Goal: Information Seeking & Learning: Learn about a topic

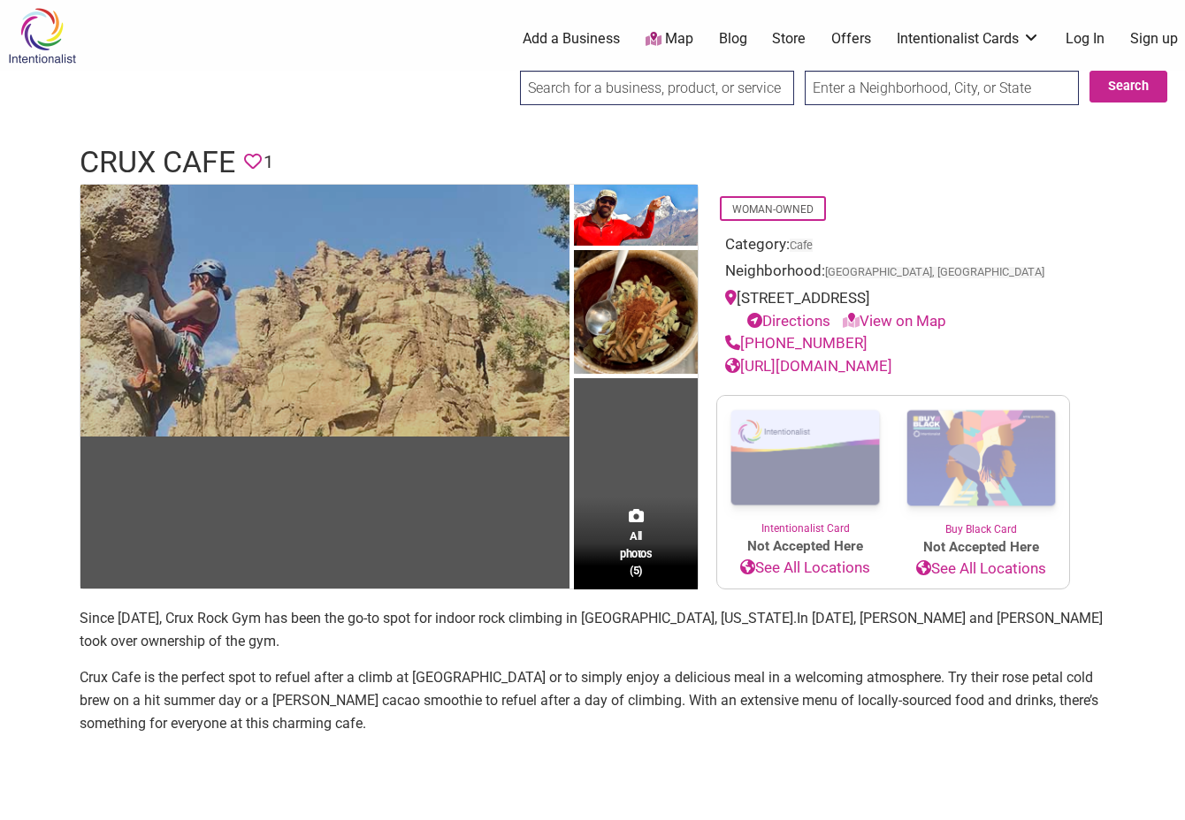
click at [469, 318] on img at bounding box center [324, 311] width 489 height 252
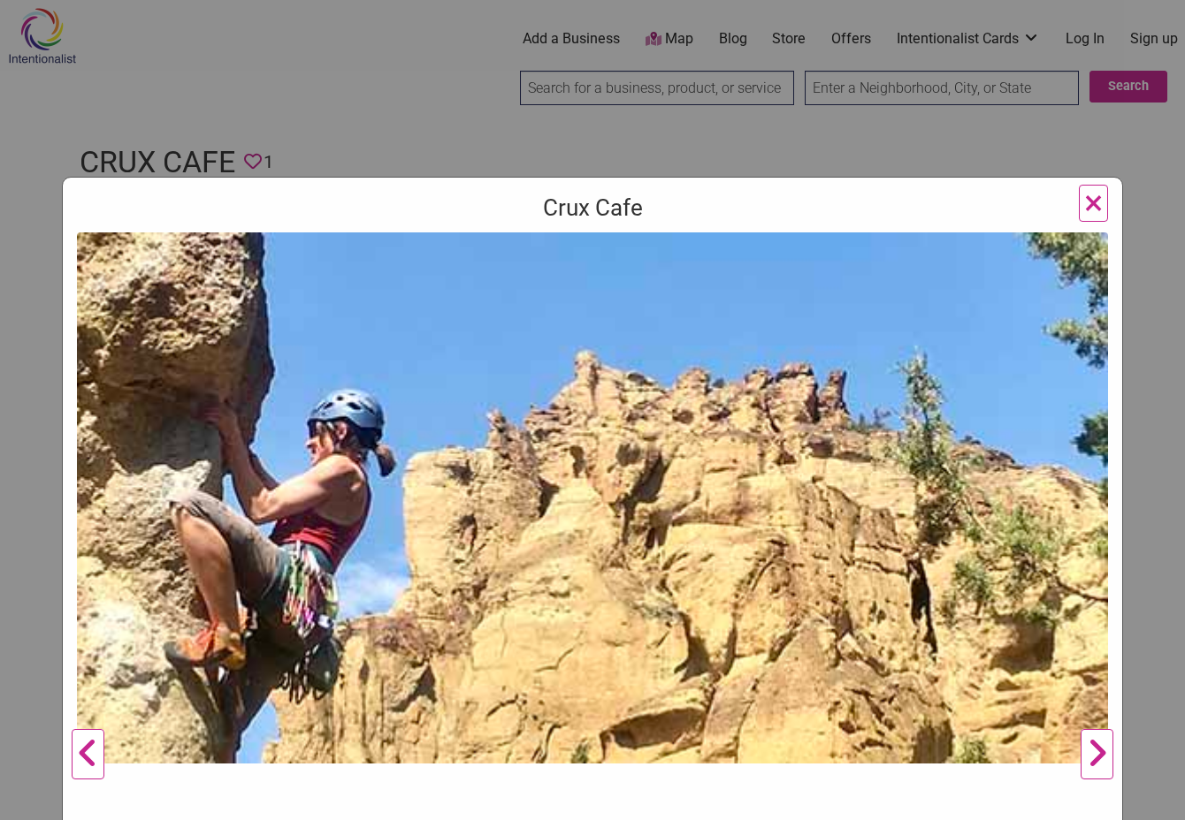
click at [1090, 761] on button "Next" at bounding box center [1096, 755] width 49 height 1045
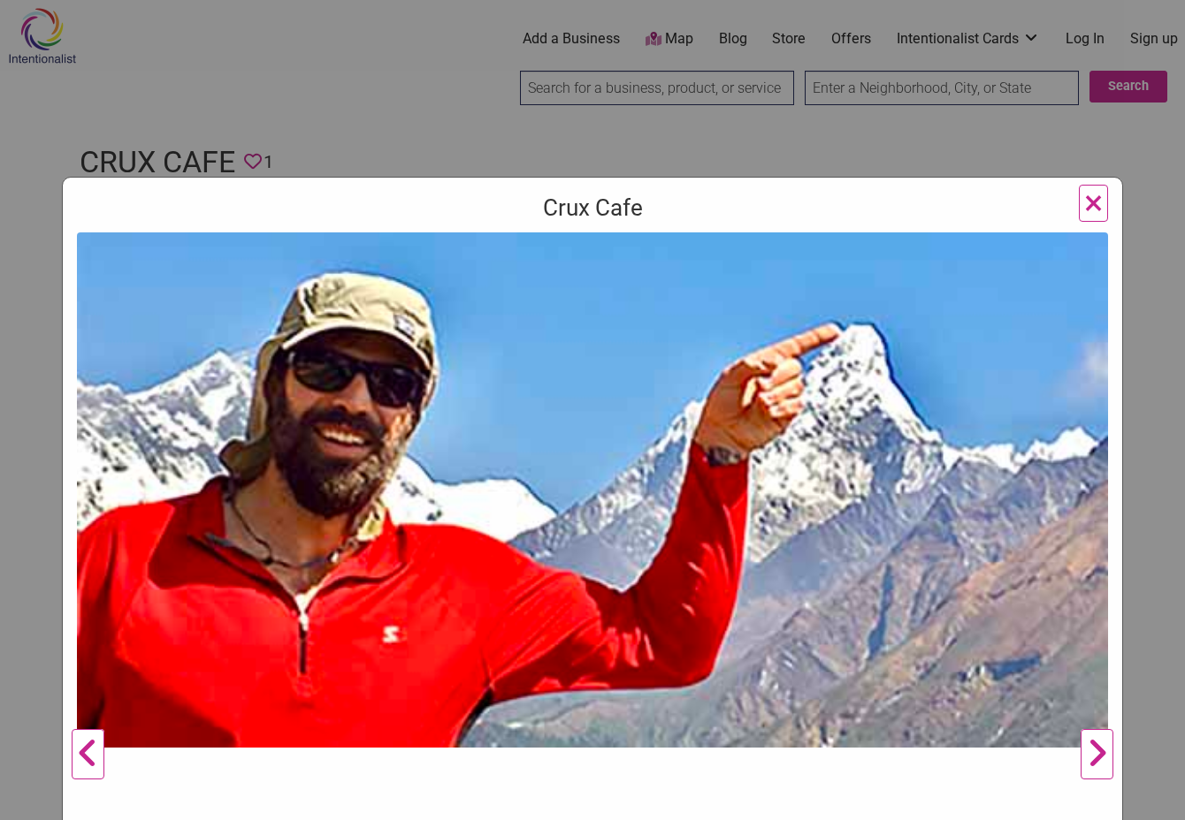
click at [1093, 759] on button "Next" at bounding box center [1096, 755] width 49 height 1045
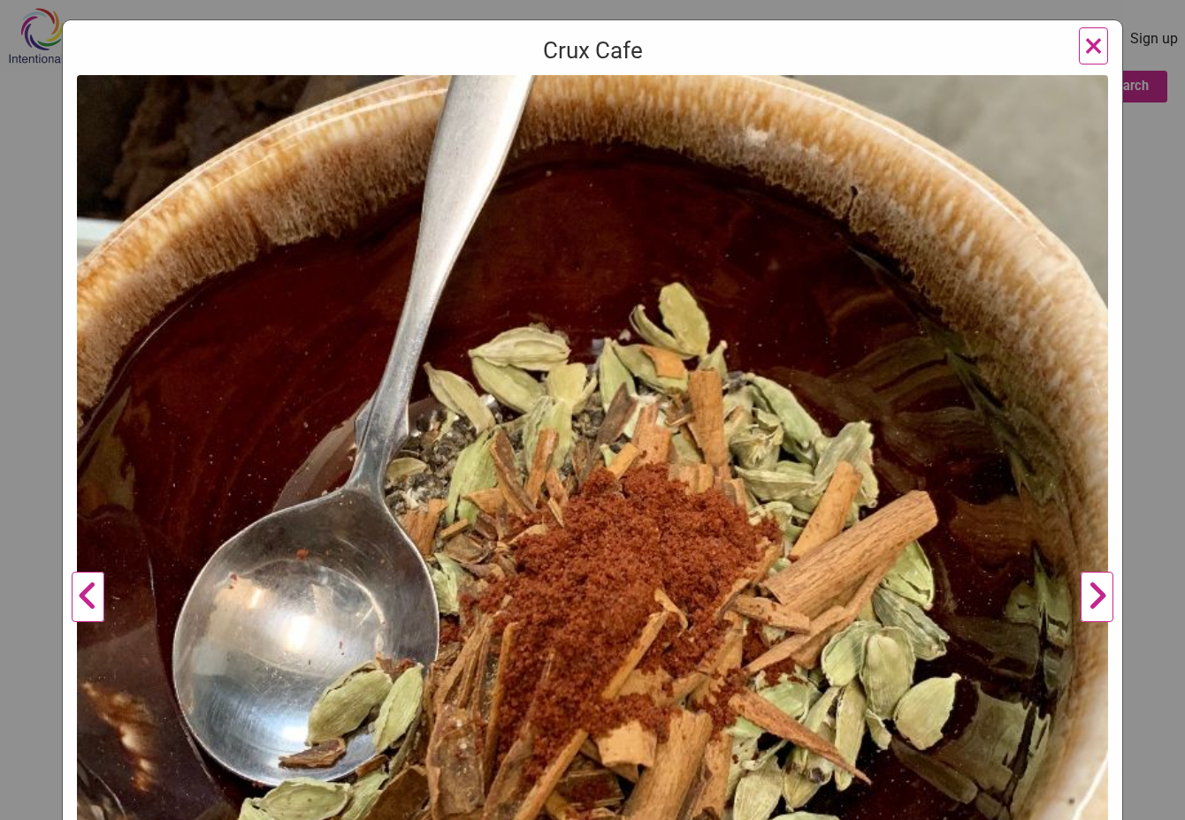
scroll to position [261, 0]
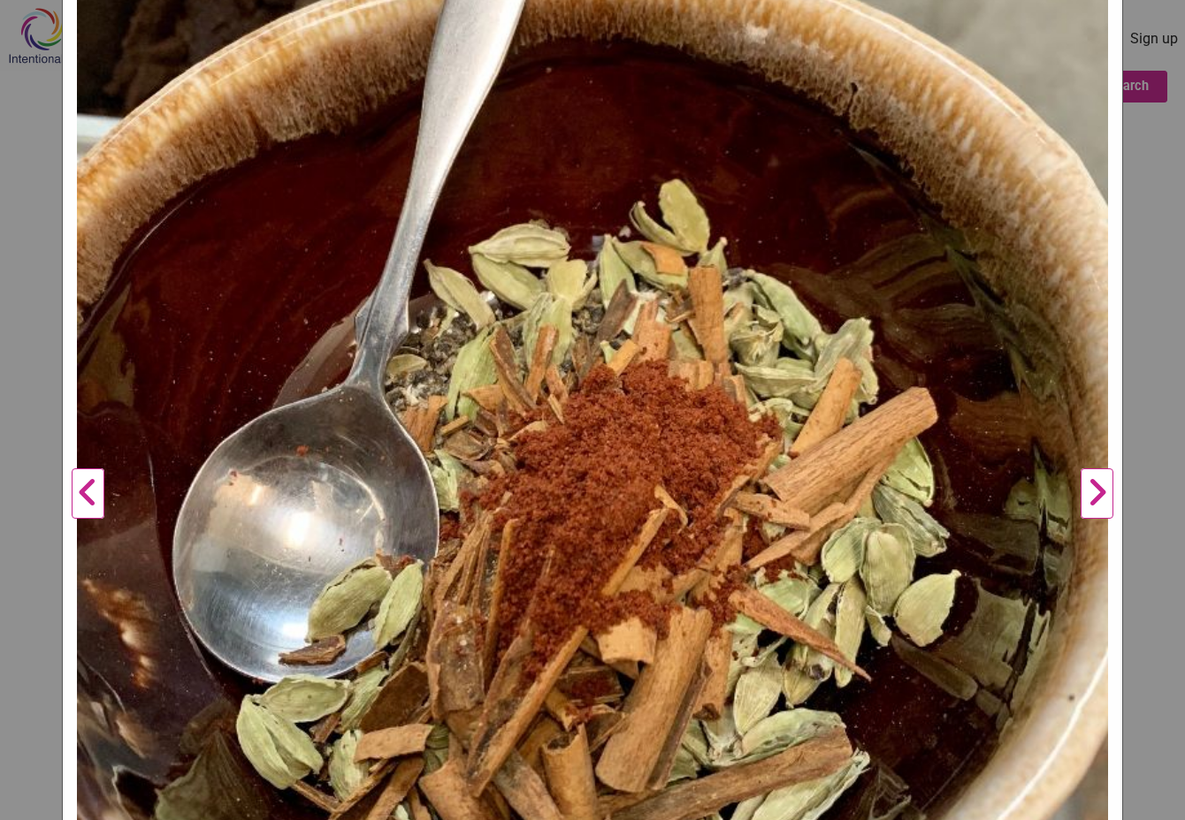
click at [1098, 497] on button "Next" at bounding box center [1096, 494] width 49 height 1045
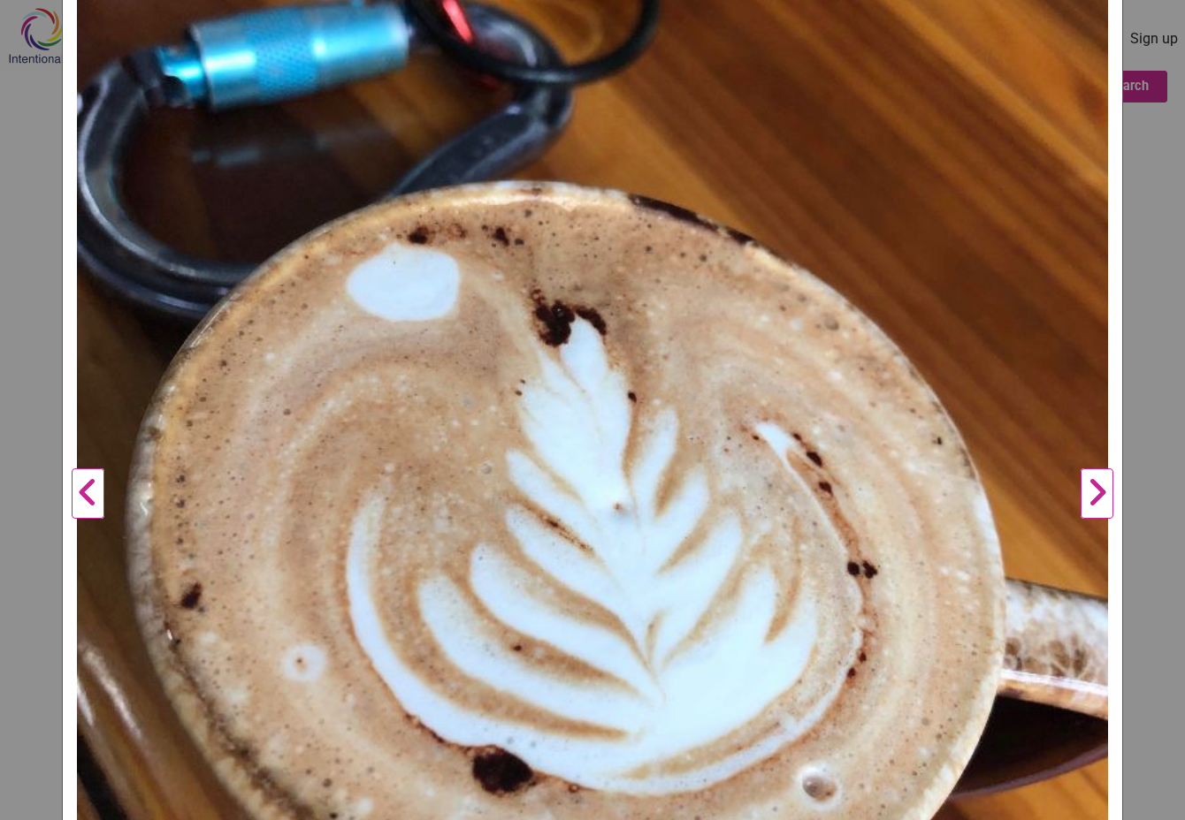
click at [1098, 497] on button "Next" at bounding box center [1096, 494] width 49 height 1045
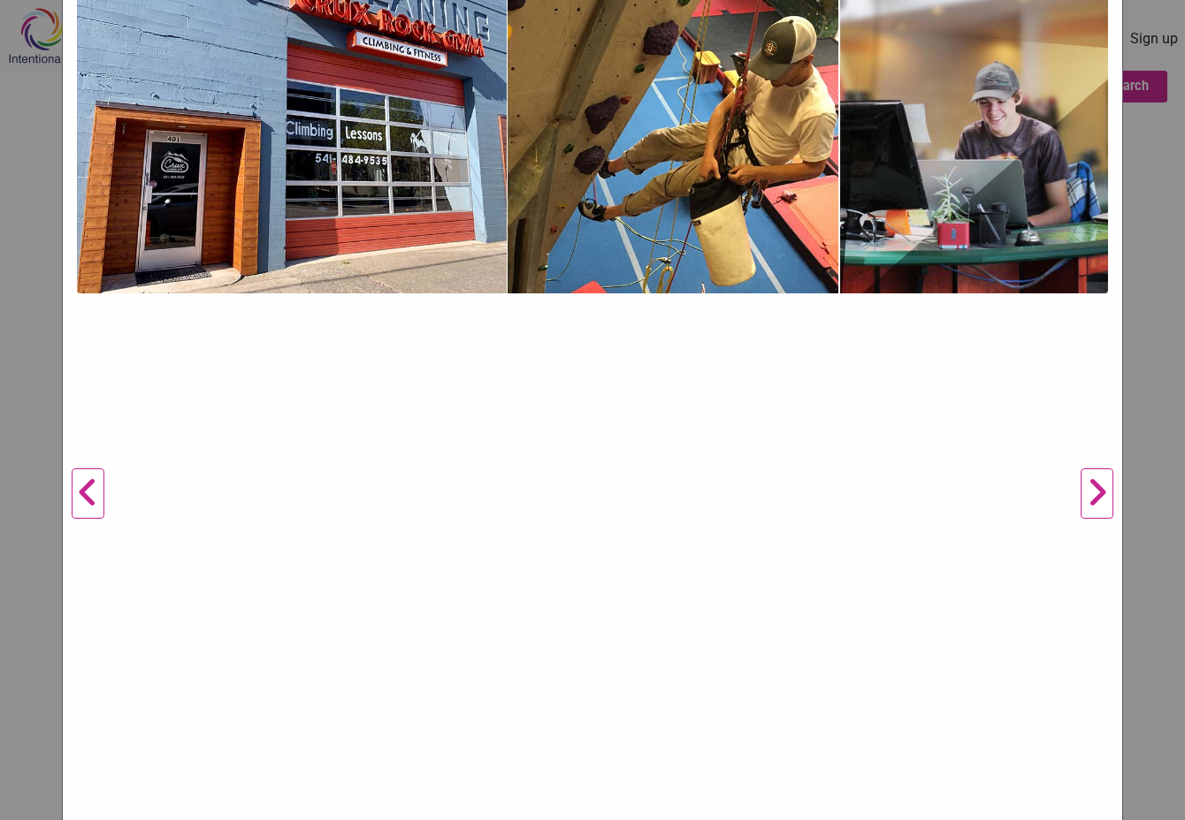
click at [1098, 497] on button "Next" at bounding box center [1096, 494] width 49 height 1045
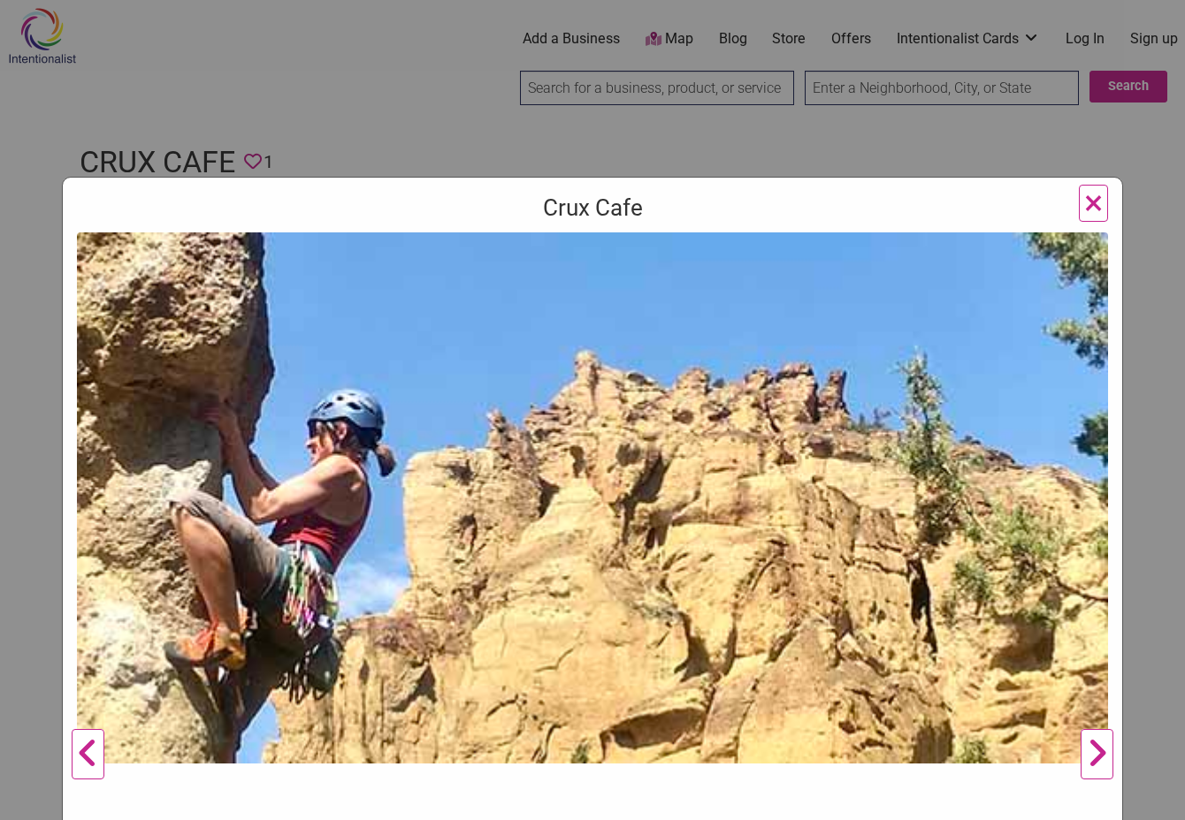
scroll to position [0, 0]
click at [1098, 203] on span "×" at bounding box center [1093, 203] width 19 height 42
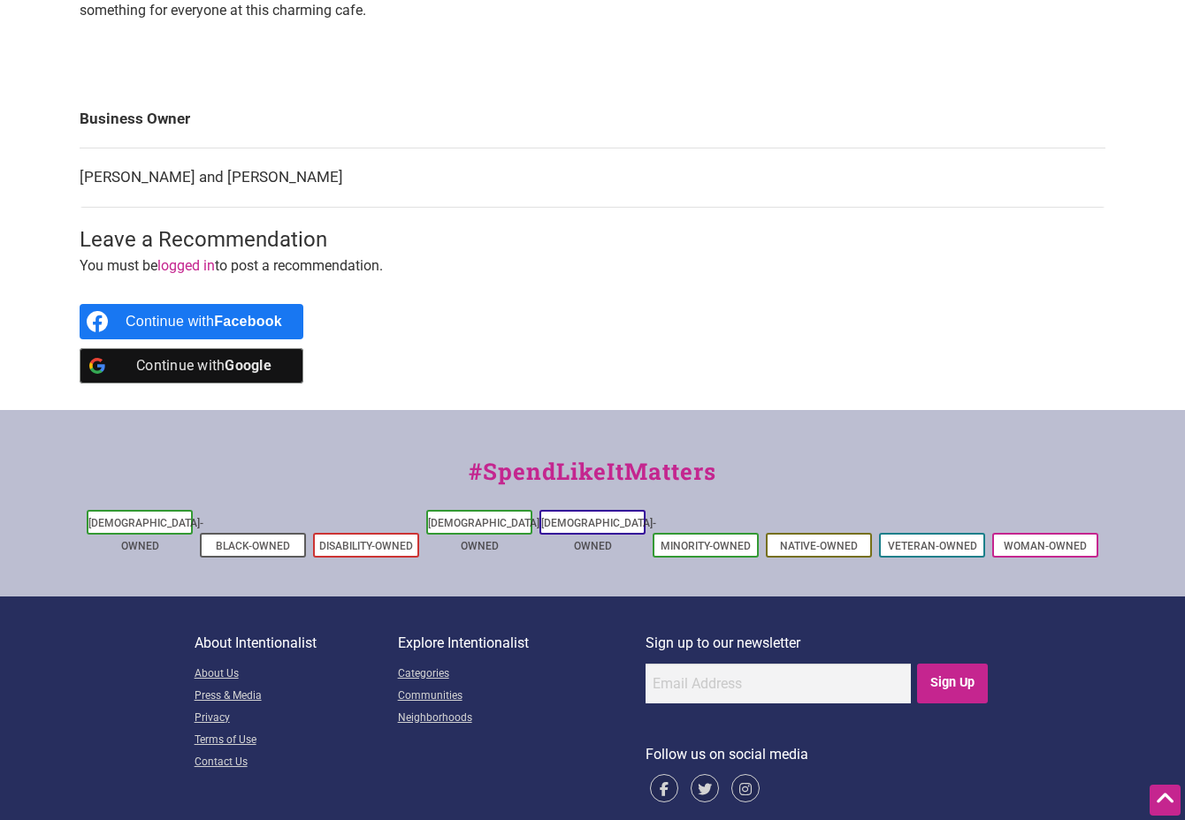
scroll to position [713, 0]
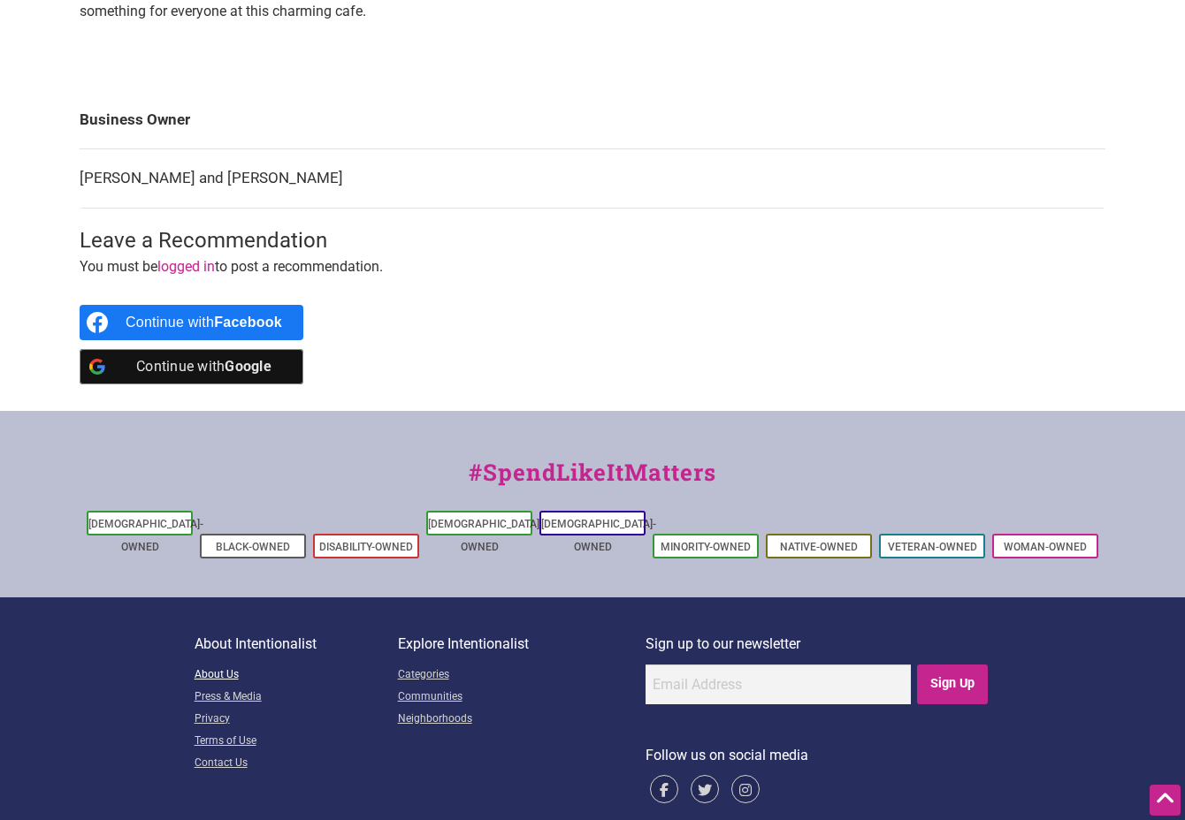
click at [218, 665] on link "About Us" at bounding box center [296, 676] width 203 height 22
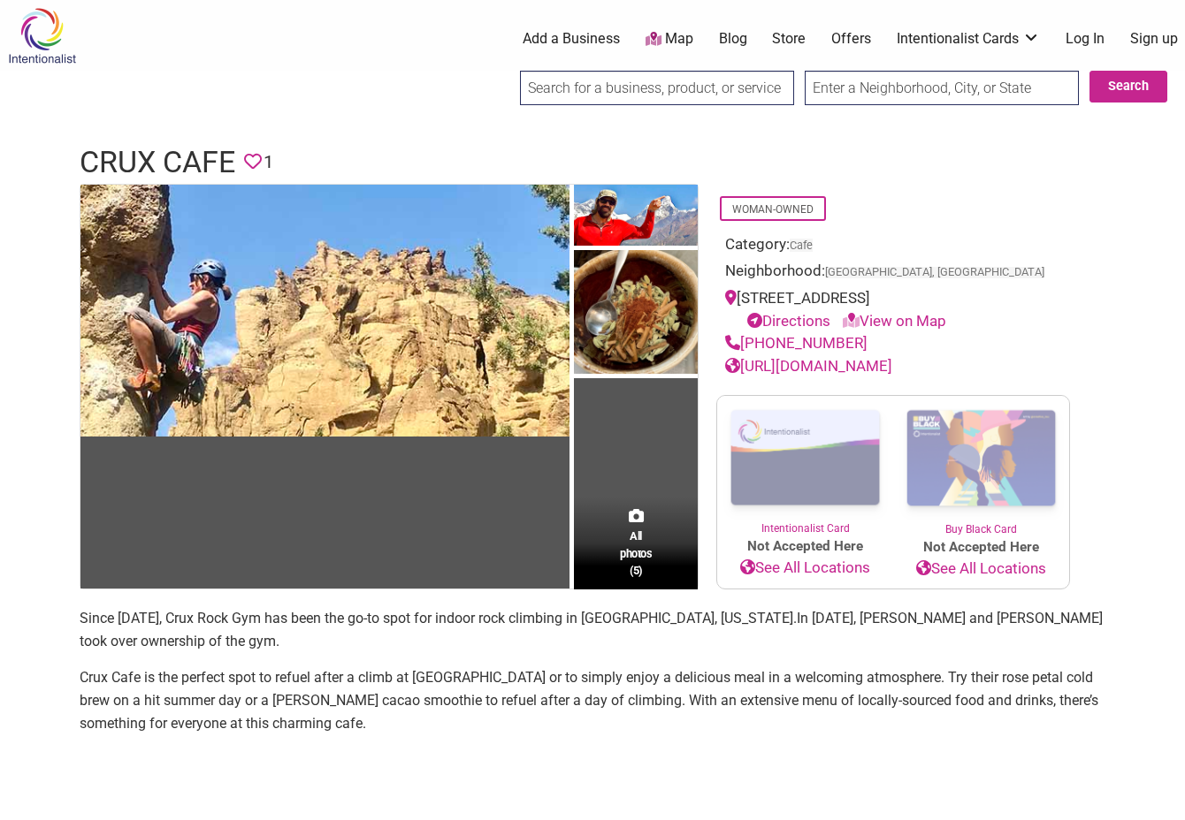
scroll to position [0, 0]
